Goal: Information Seeking & Learning: Learn about a topic

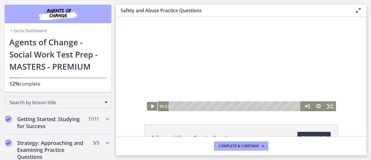
scroll to position [101, 0]
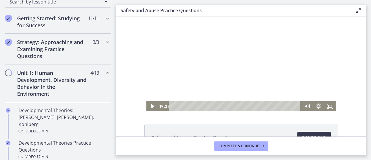
click at [169, 65] on div at bounding box center [241, 64] width 190 height 94
click at [148, 106] on icon "Pause" at bounding box center [152, 106] width 14 height 12
click at [148, 106] on icon "Play Video" at bounding box center [153, 106] width 12 height 10
click at [132, 67] on div "Click for sound @keyframes VOLUME_SMALL_WAVE_FLASH { 0% { opacity: 0; } 33% { o…" at bounding box center [241, 64] width 250 height 94
click at [328, 106] on icon "Fullscreen" at bounding box center [330, 106] width 14 height 12
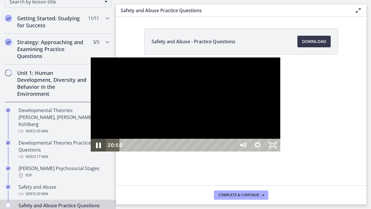
click at [96, 148] on icon "Pause" at bounding box center [98, 145] width 5 height 6
click at [252, 153] on icon "Mute" at bounding box center [243, 144] width 18 height 15
click at [252, 153] on icon "Unmute" at bounding box center [243, 144] width 18 height 15
click at [97, 148] on icon "Play Video" at bounding box center [99, 144] width 4 height 5
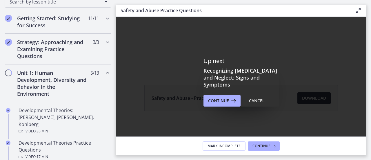
scroll to position [39, 0]
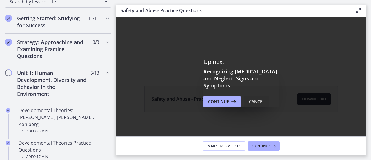
click at [256, 99] on div "Cancel" at bounding box center [257, 101] width 16 height 7
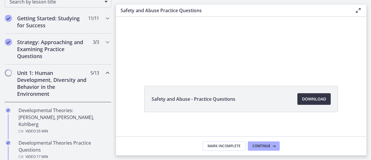
click at [309, 97] on span "Download Opens in a new window" at bounding box center [314, 98] width 24 height 7
click at [258, 141] on footer "Mark Incomplete Continue" at bounding box center [241, 145] width 250 height 19
click at [258, 145] on span "Continue" at bounding box center [261, 145] width 18 height 5
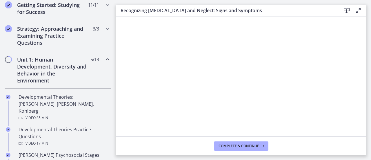
scroll to position [116, 0]
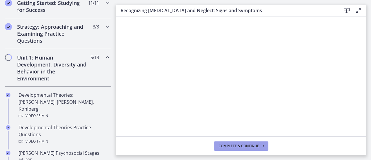
click at [240, 144] on span "Complete & continue" at bounding box center [239, 145] width 41 height 5
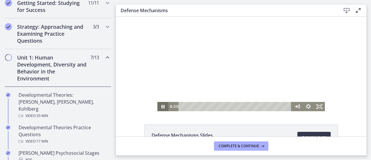
click at [161, 106] on icon "Pause" at bounding box center [162, 106] width 11 height 9
click at [160, 104] on icon "Play Video" at bounding box center [163, 106] width 11 height 9
click at [160, 104] on icon "Pause" at bounding box center [162, 106] width 13 height 11
